Goal: Information Seeking & Learning: Learn about a topic

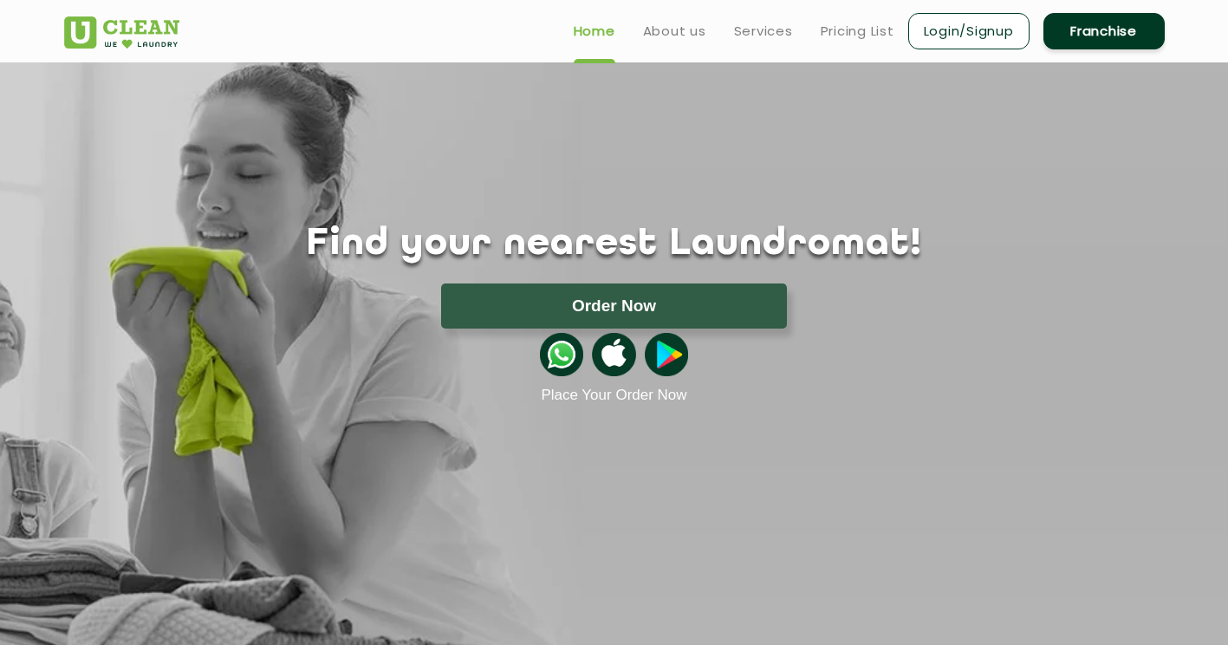
click at [818, 29] on ul "Home About us Services Pricing List Login/Signup Franchise" at bounding box center [862, 30] width 605 height 41
click at [840, 31] on link "Pricing List" at bounding box center [858, 31] width 74 height 21
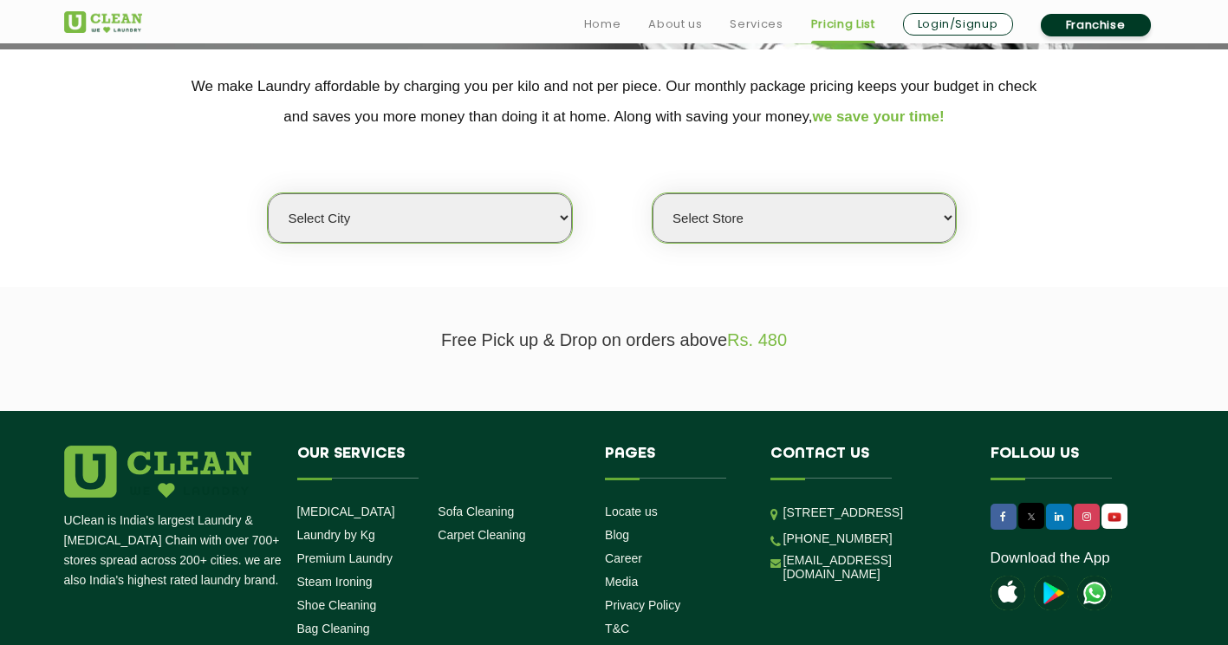
scroll to position [369, 0]
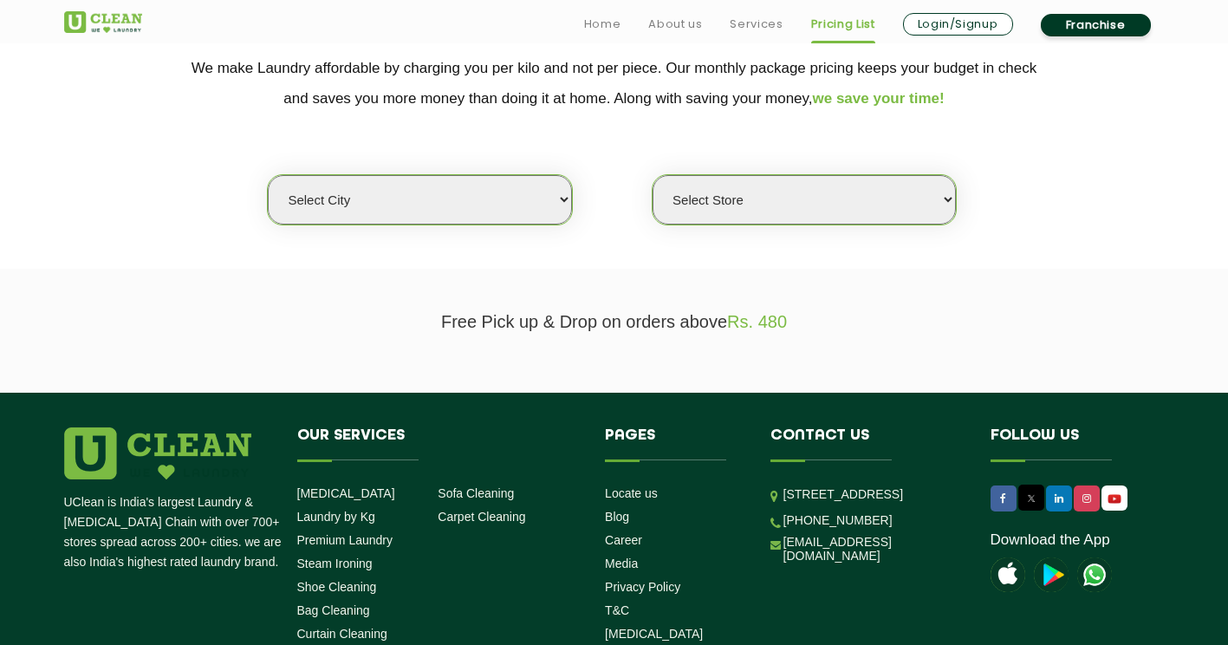
click at [362, 195] on select "Select city [GEOGRAPHIC_DATA] [GEOGRAPHIC_DATA] [GEOGRAPHIC_DATA] [GEOGRAPHIC_D…" at bounding box center [419, 199] width 303 height 49
select select "16"
click at [268, 175] on select "Select city [GEOGRAPHIC_DATA] [GEOGRAPHIC_DATA] [GEOGRAPHIC_DATA] [GEOGRAPHIC_D…" at bounding box center [419, 199] width 303 height 49
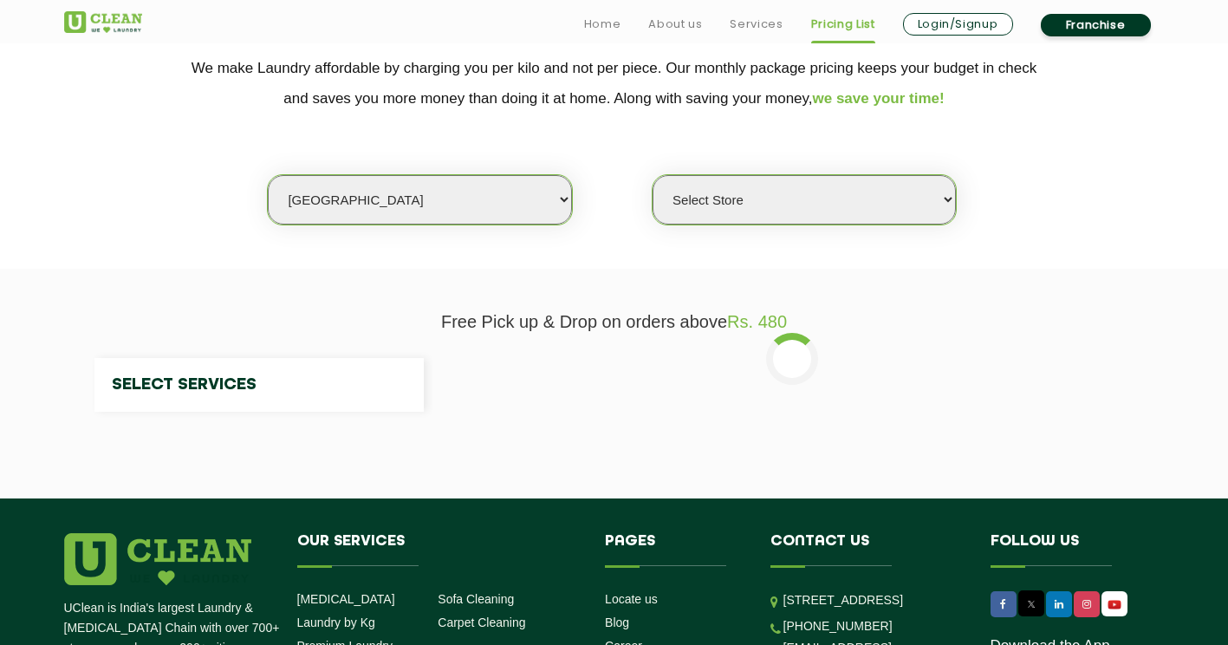
select select "0"
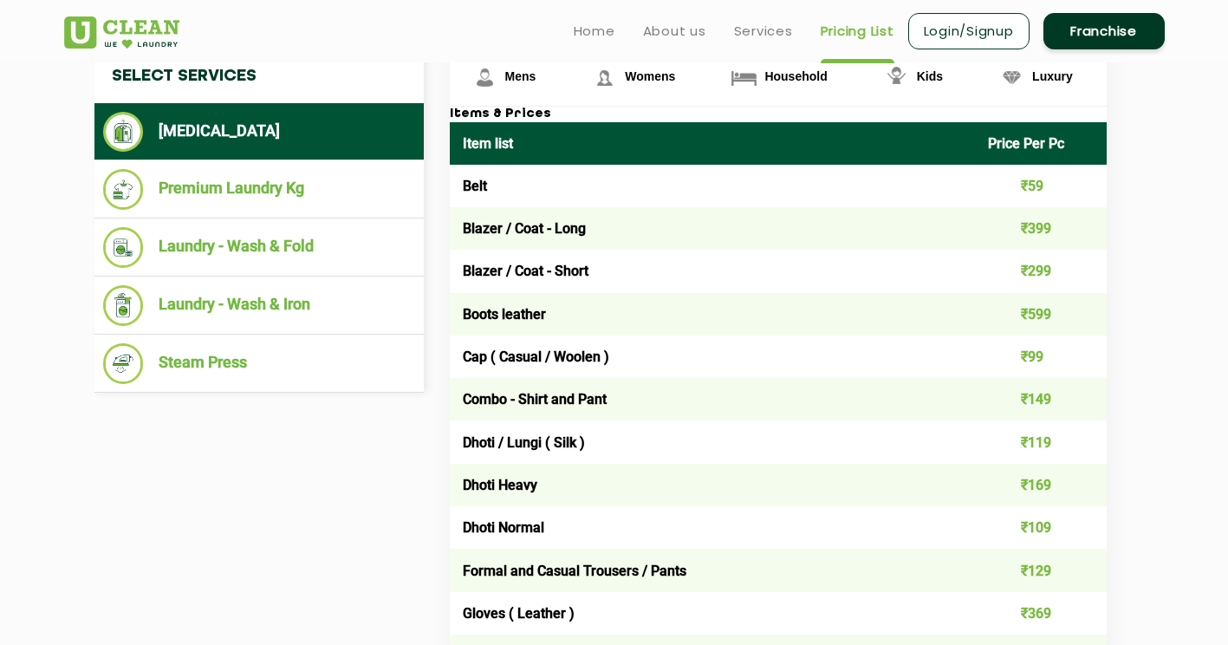
scroll to position [559, 0]
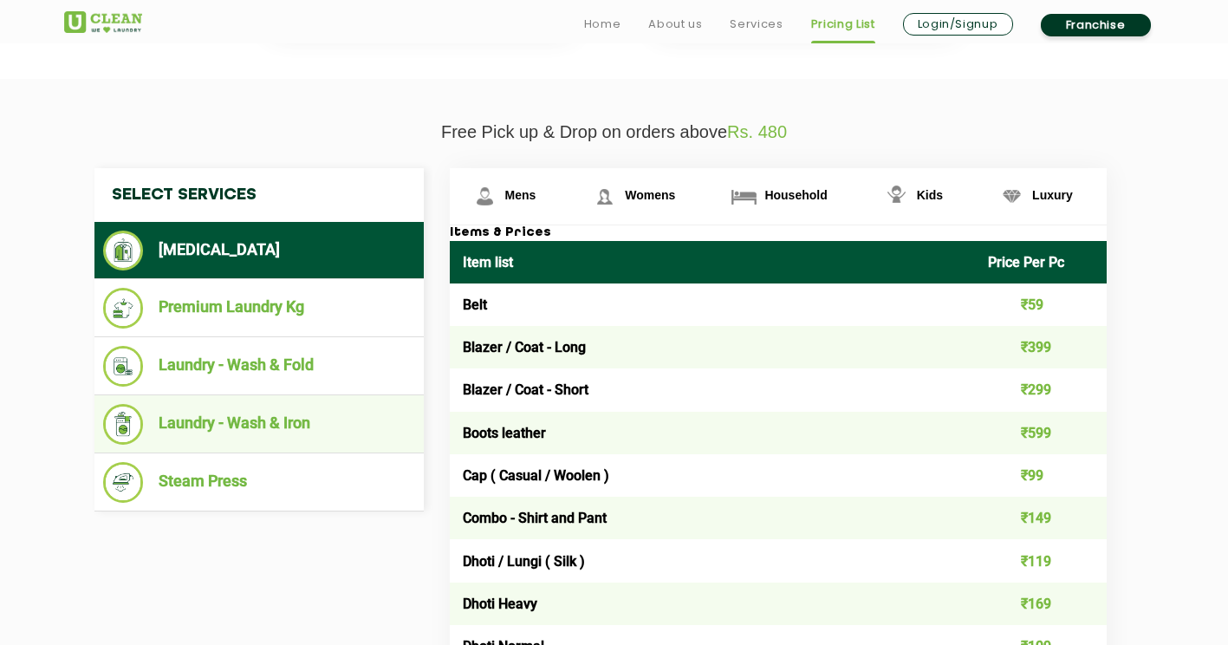
click at [316, 405] on li "Laundry - Wash & Iron" at bounding box center [259, 424] width 312 height 41
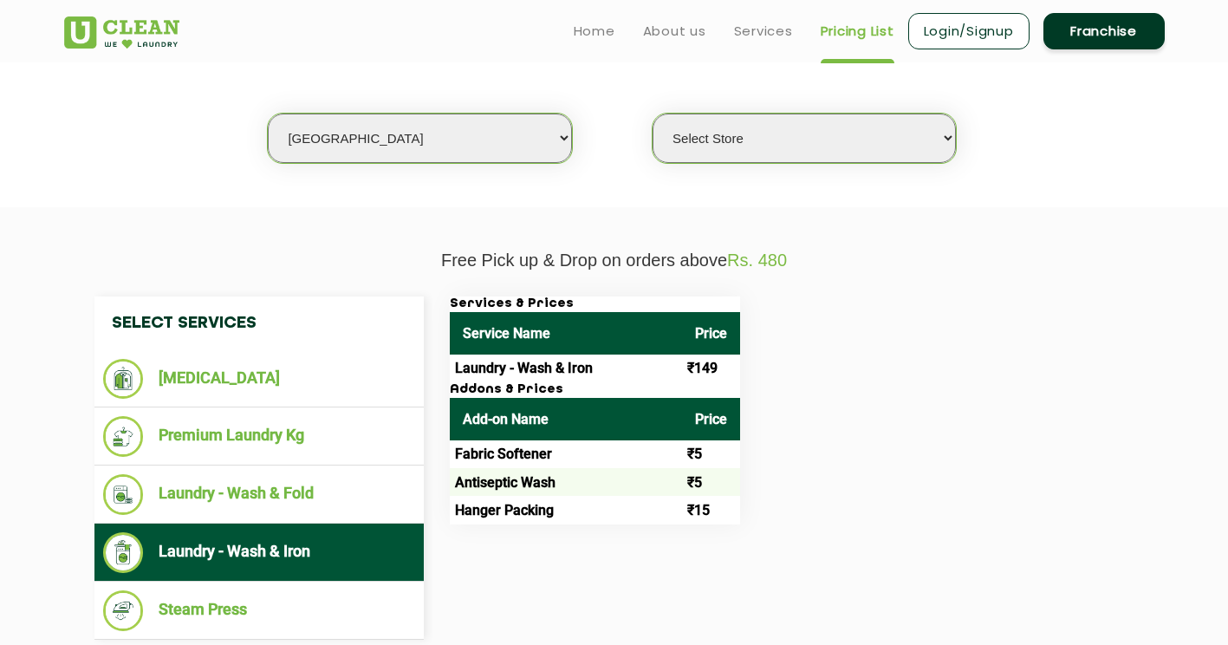
scroll to position [425, 0]
